Goal: Transaction & Acquisition: Purchase product/service

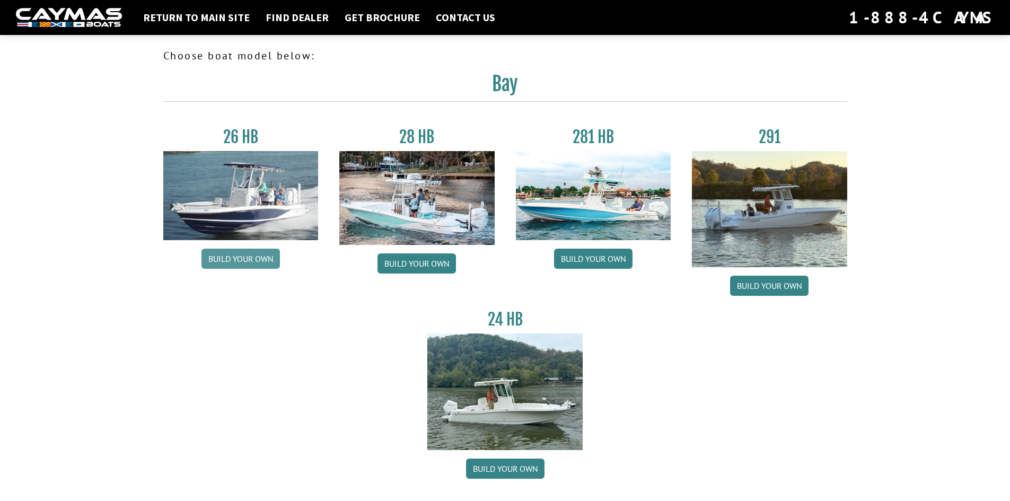
click at [261, 253] on link "Build your own" at bounding box center [240, 259] width 78 height 20
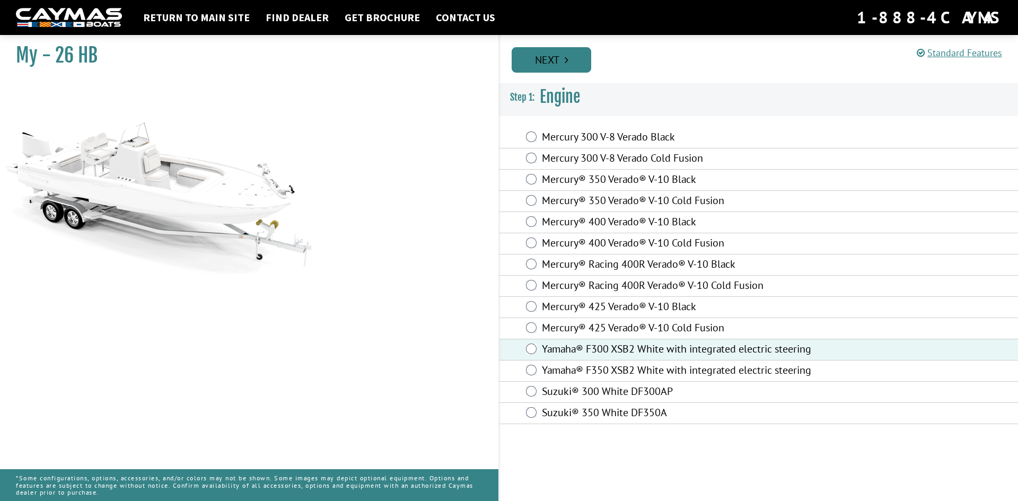
click at [546, 56] on link "Next" at bounding box center [551, 59] width 80 height 25
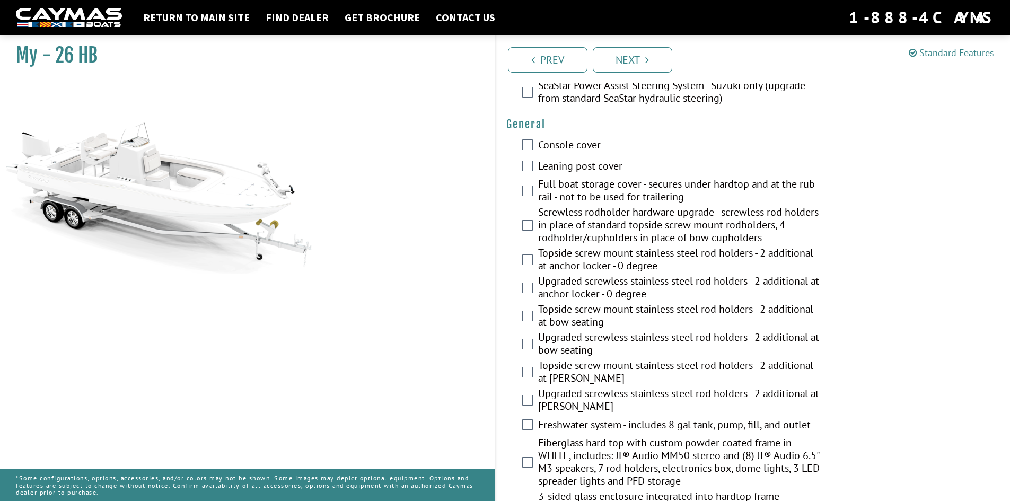
scroll to position [636, 0]
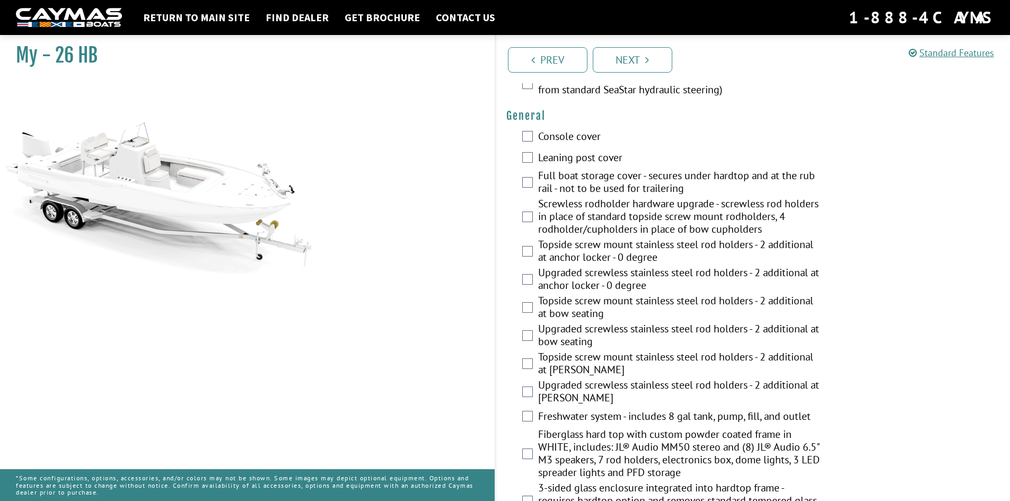
click at [535, 140] on div "Console cover" at bounding box center [753, 137] width 515 height 21
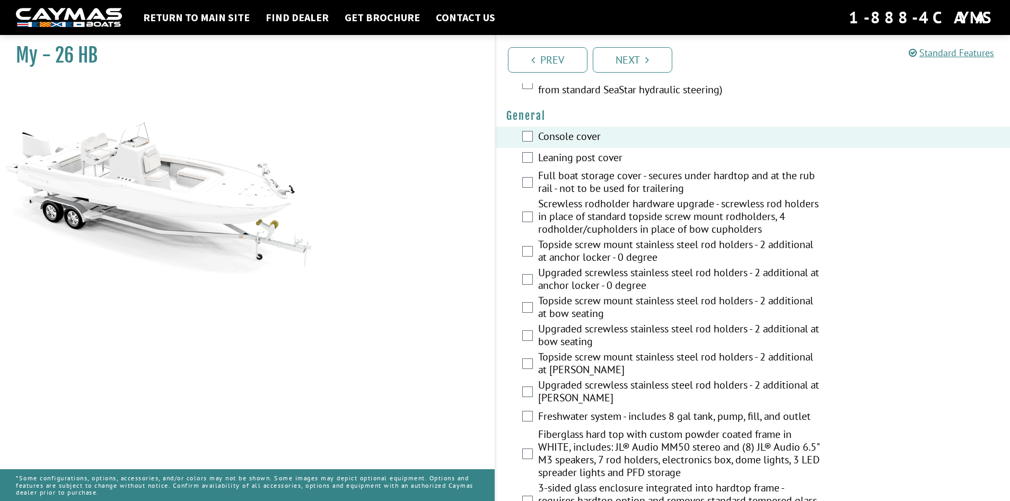
click at [654, 47] on li "Next" at bounding box center [633, 59] width 80 height 27
click at [648, 56] on icon "Pagination" at bounding box center [647, 60] width 4 height 11
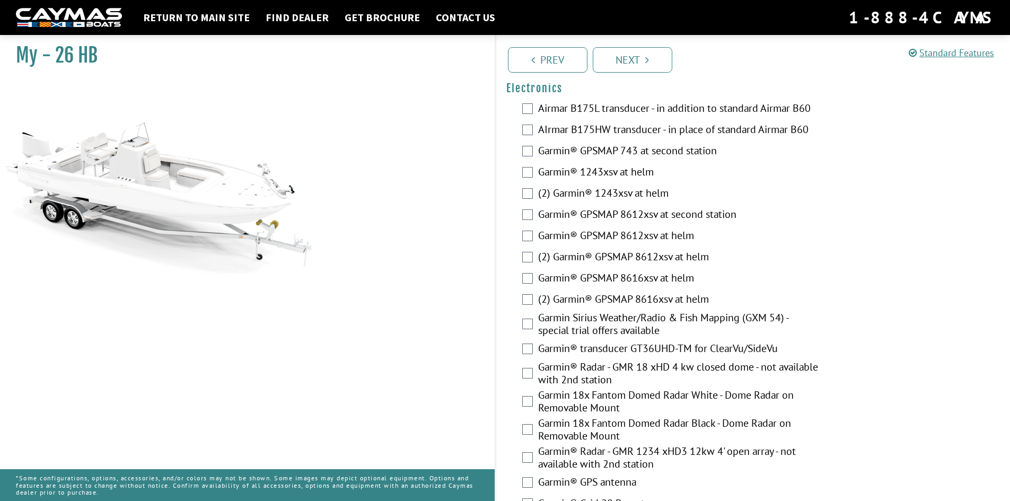
scroll to position [2601, 0]
